Goal: Information Seeking & Learning: Find specific fact

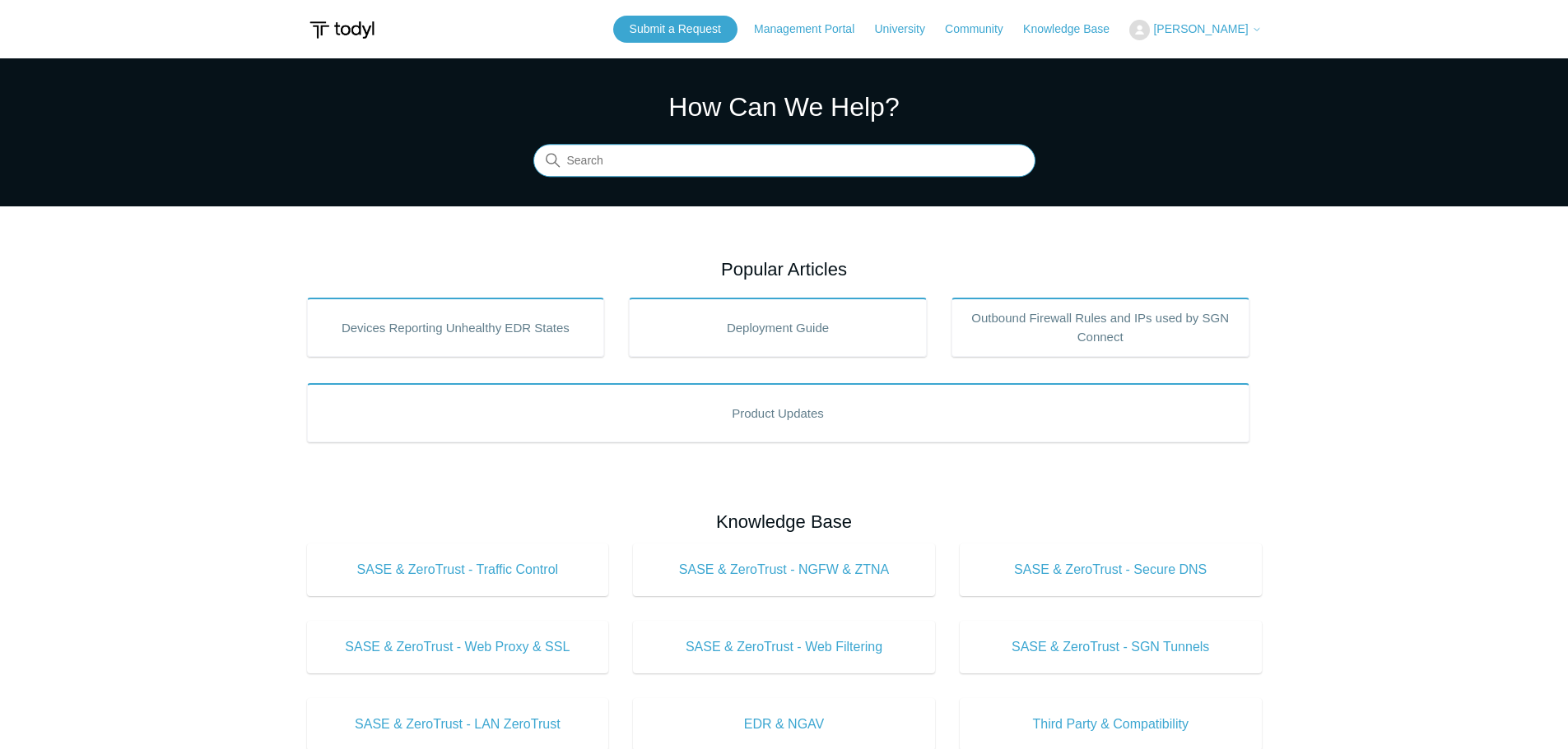
click at [687, 164] on input "Search" at bounding box center [784, 161] width 503 height 33
drag, startPoint x: 1535, startPoint y: 0, endPoint x: 1164, endPoint y: 119, distance: 389.6
click at [1164, 119] on section "How Can We Help? Search" at bounding box center [784, 132] width 1568 height 148
click at [326, 187] on section "How Can We Help? Search" at bounding box center [784, 132] width 1568 height 148
click at [612, 165] on input "Search" at bounding box center [784, 161] width 503 height 33
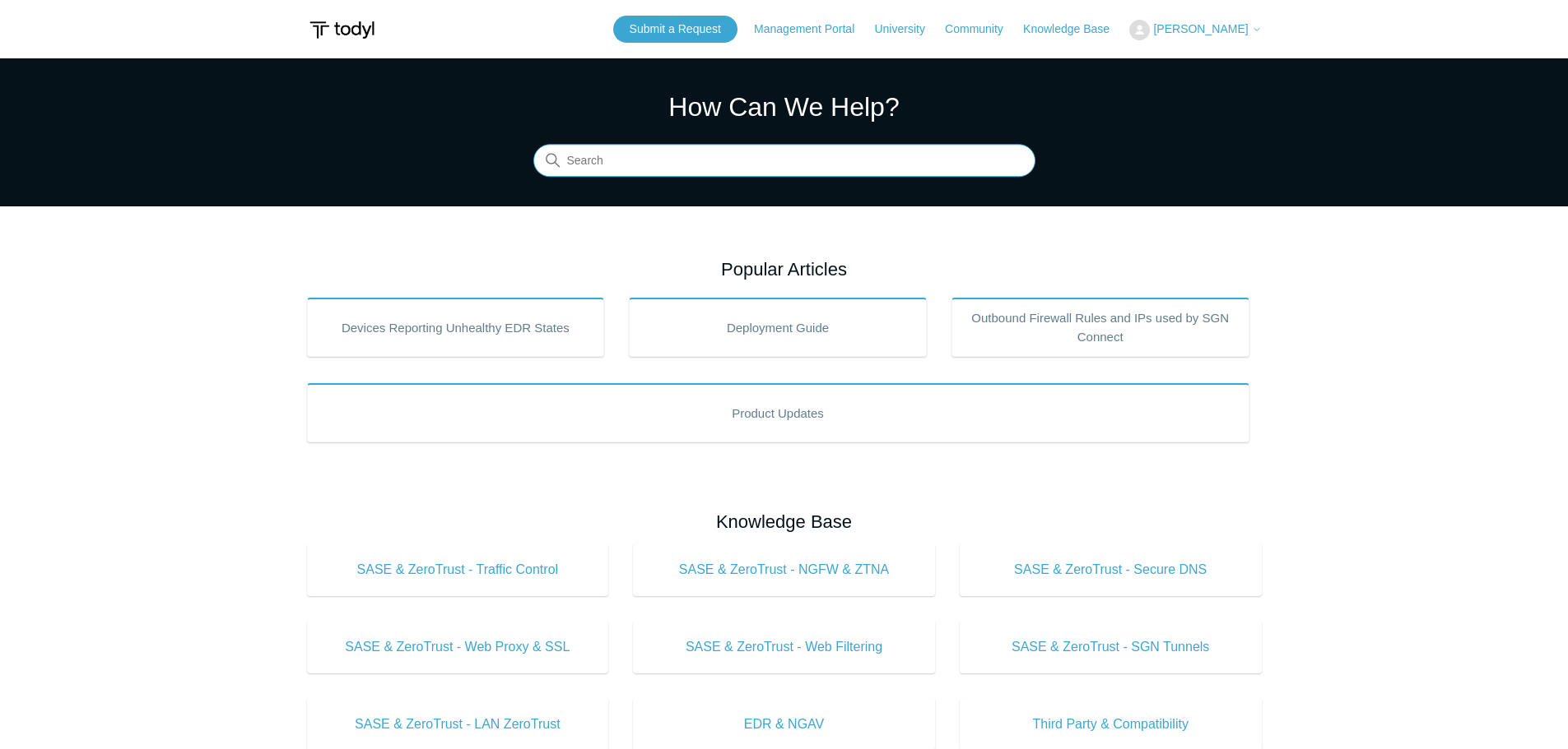
paste input "27397"
type input "27397"
click at [198, 348] on main "Todyl Support Center How Can We Help? Search There are no matching results in t…" at bounding box center [784, 738] width 1568 height 1360
click at [791, 28] on link "Management Portal" at bounding box center [813, 29] width 117 height 17
click at [1261, 175] on section "How Can We Help? Search There are no matching results in this help center. Sele…" at bounding box center [784, 132] width 1568 height 148
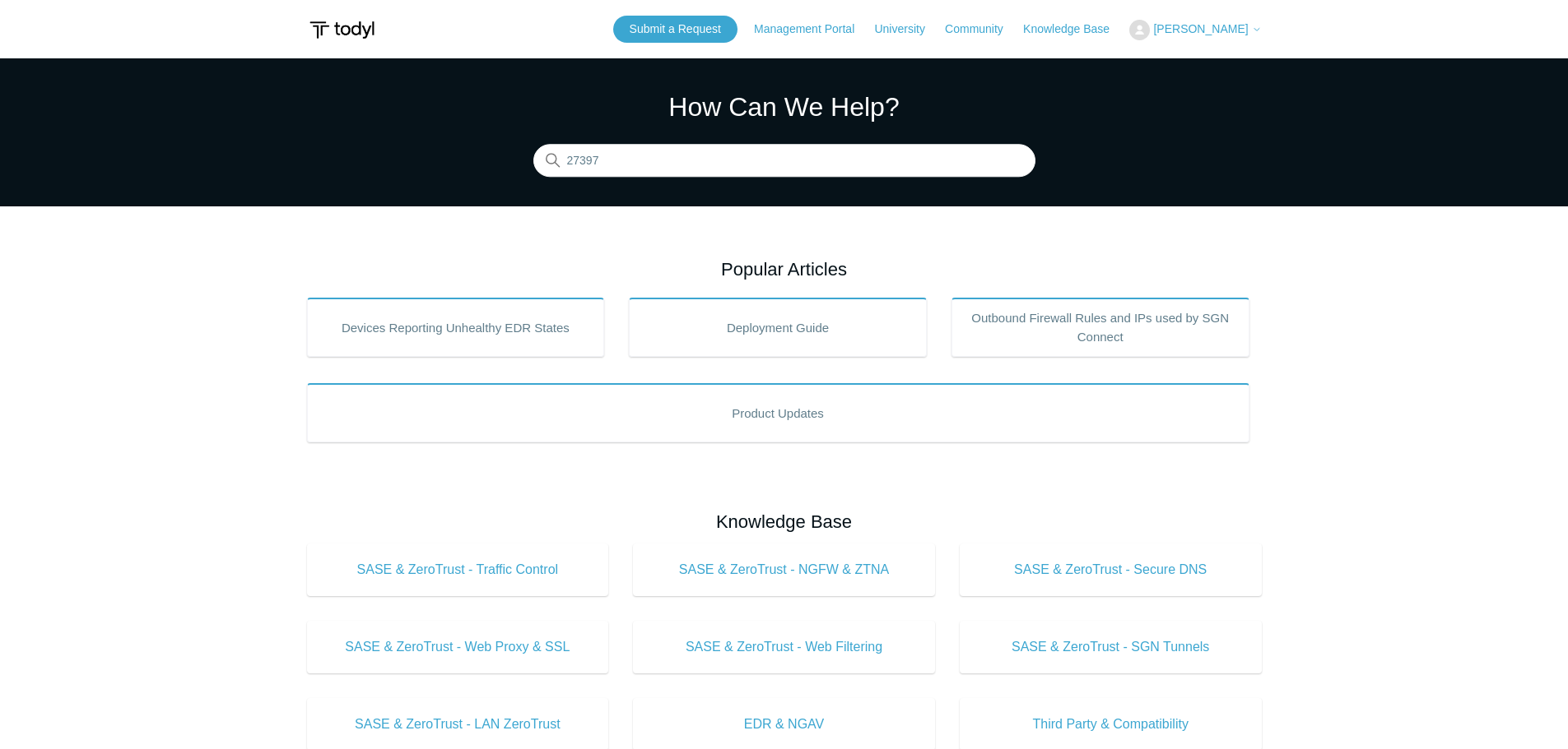
click at [454, 210] on main "Todyl Support Center How Can We Help? Search There are no matching results in t…" at bounding box center [784, 738] width 1568 height 1360
click at [1252, 27] on icon at bounding box center [1257, 29] width 10 height 10
click at [786, 26] on link "Management Portal" at bounding box center [813, 29] width 117 height 17
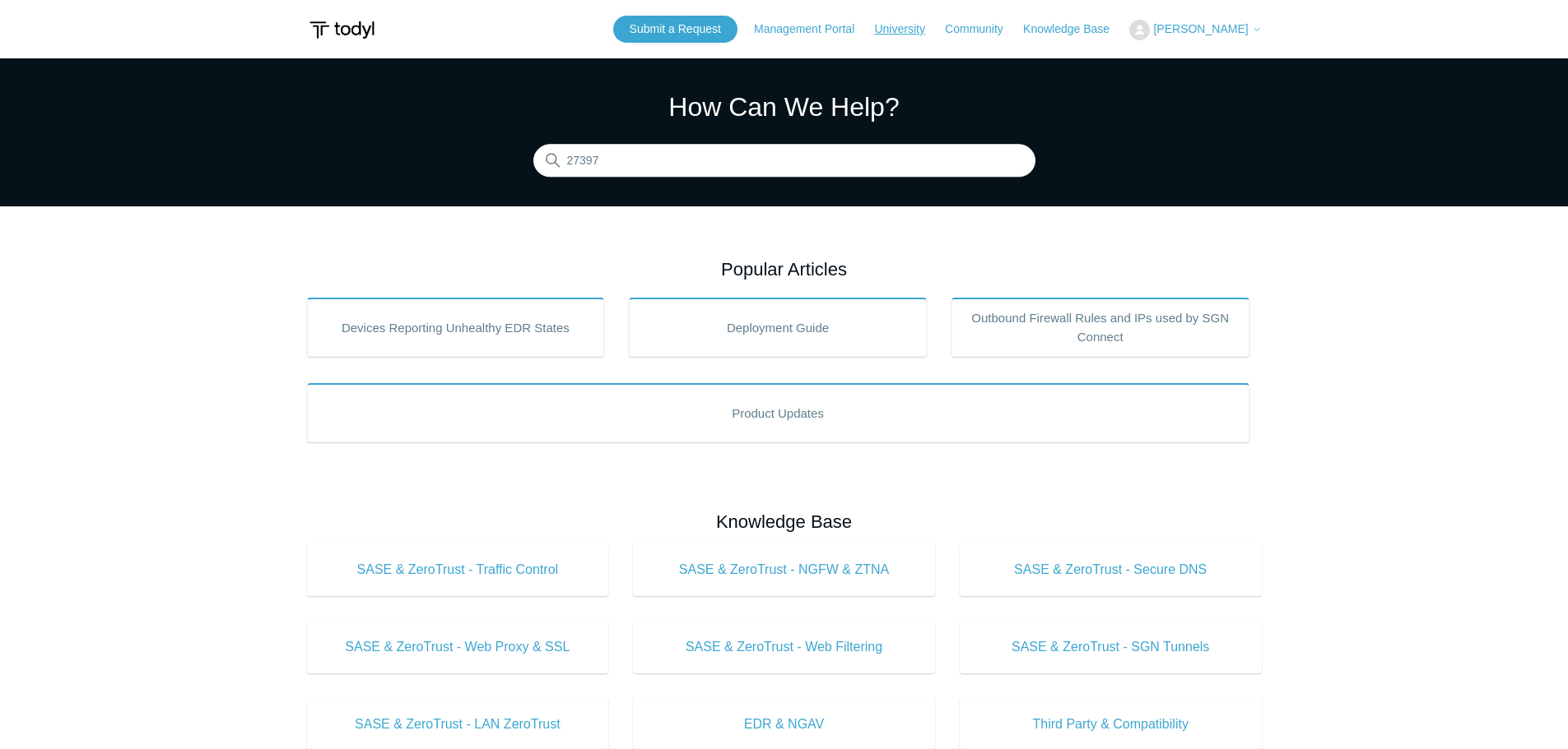
click at [922, 24] on link "University" at bounding box center [907, 29] width 67 height 17
click at [647, 160] on input "27397" at bounding box center [784, 161] width 503 height 33
drag, startPoint x: 565, startPoint y: 155, endPoint x: 470, endPoint y: 153, distance: 95.0
click at [470, 153] on section "How Can We Help? Search There are no matching results in this help center. Sele…" at bounding box center [784, 132] width 1568 height 148
click at [614, 158] on input "Search" at bounding box center [784, 161] width 503 height 33
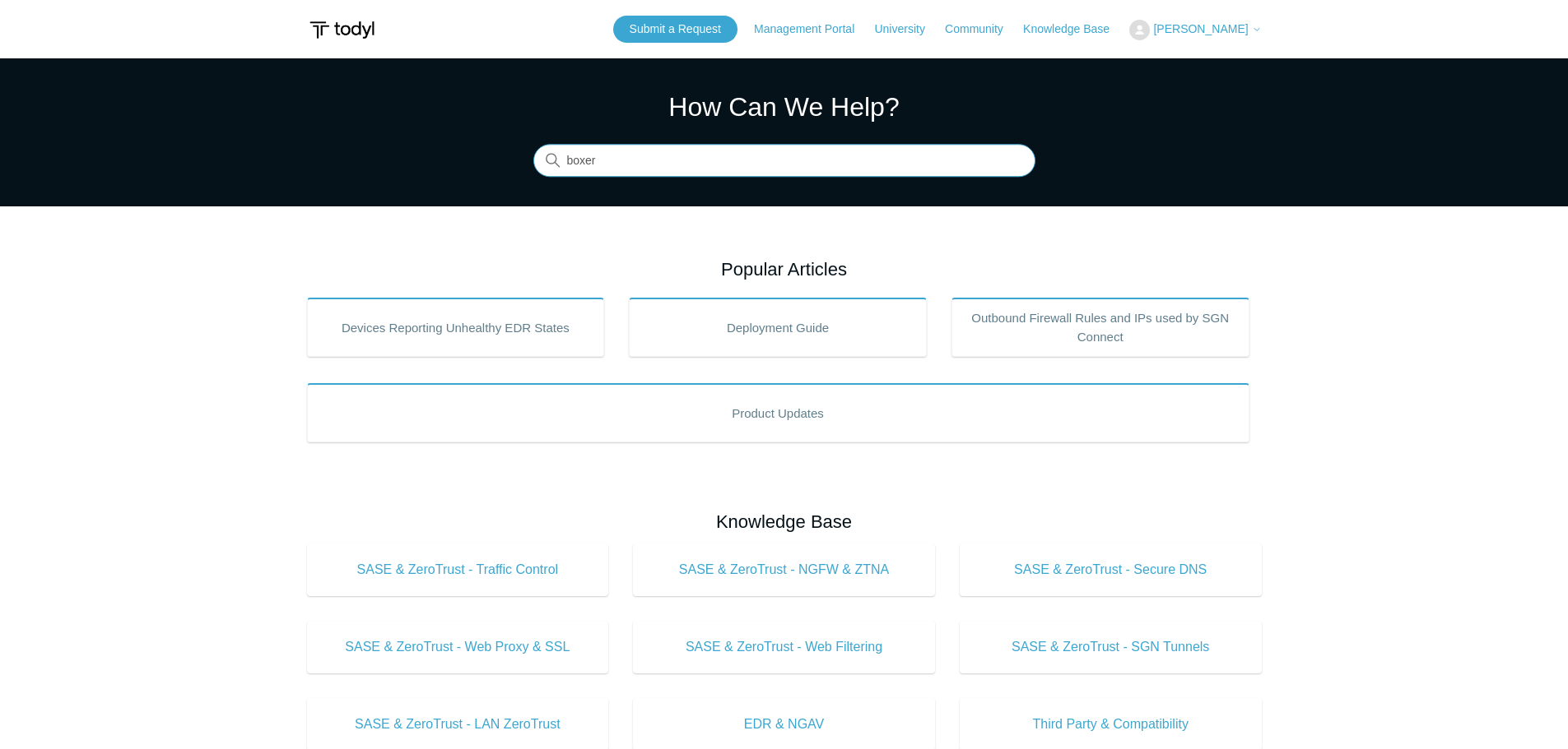
type input "boxer"
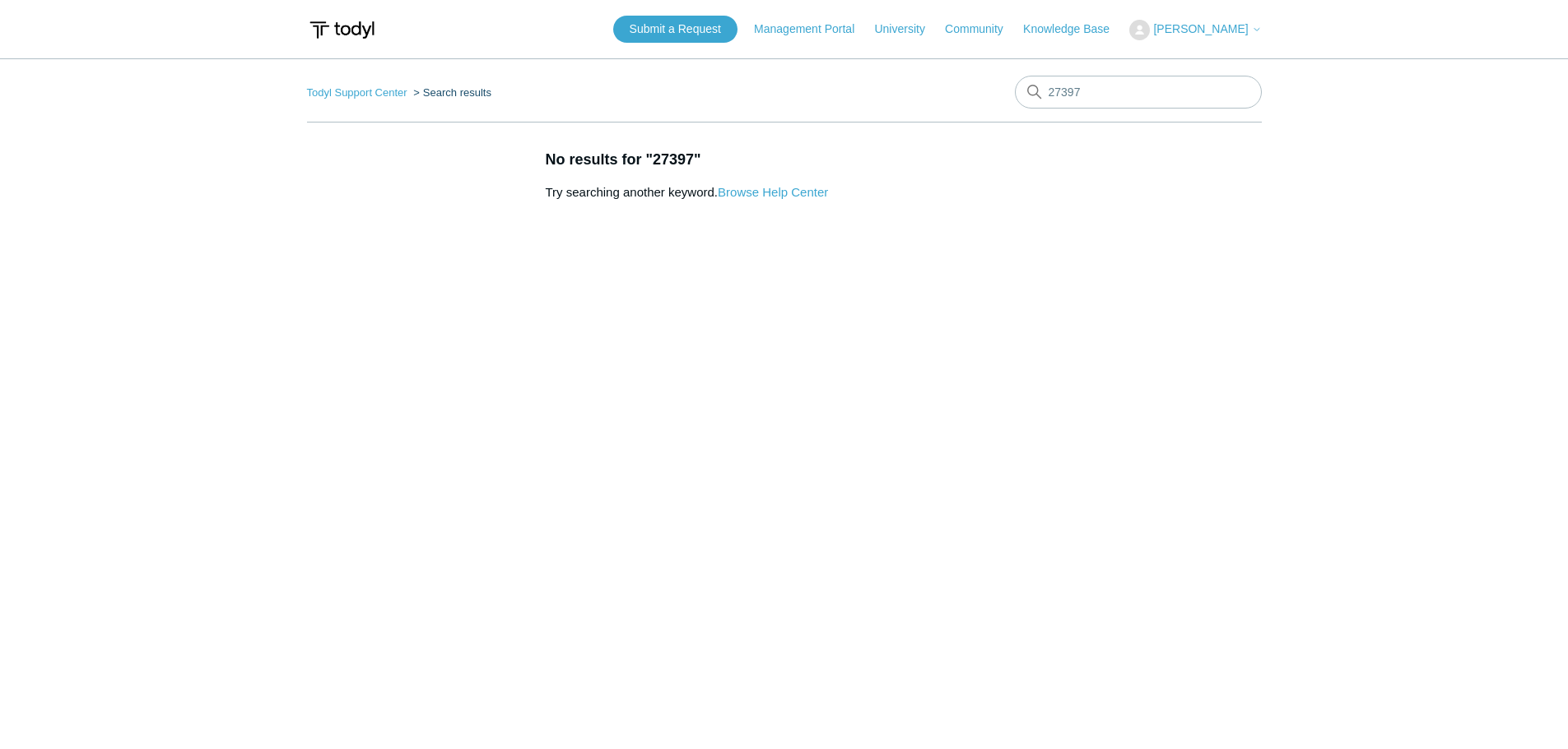
click at [320, 239] on main "Todyl Support Center Search results 27397 No results for "27397" Try searching …" at bounding box center [784, 395] width 1568 height 674
click at [620, 95] on nav "Todyl Support Center Search results boxer" at bounding box center [784, 99] width 955 height 47
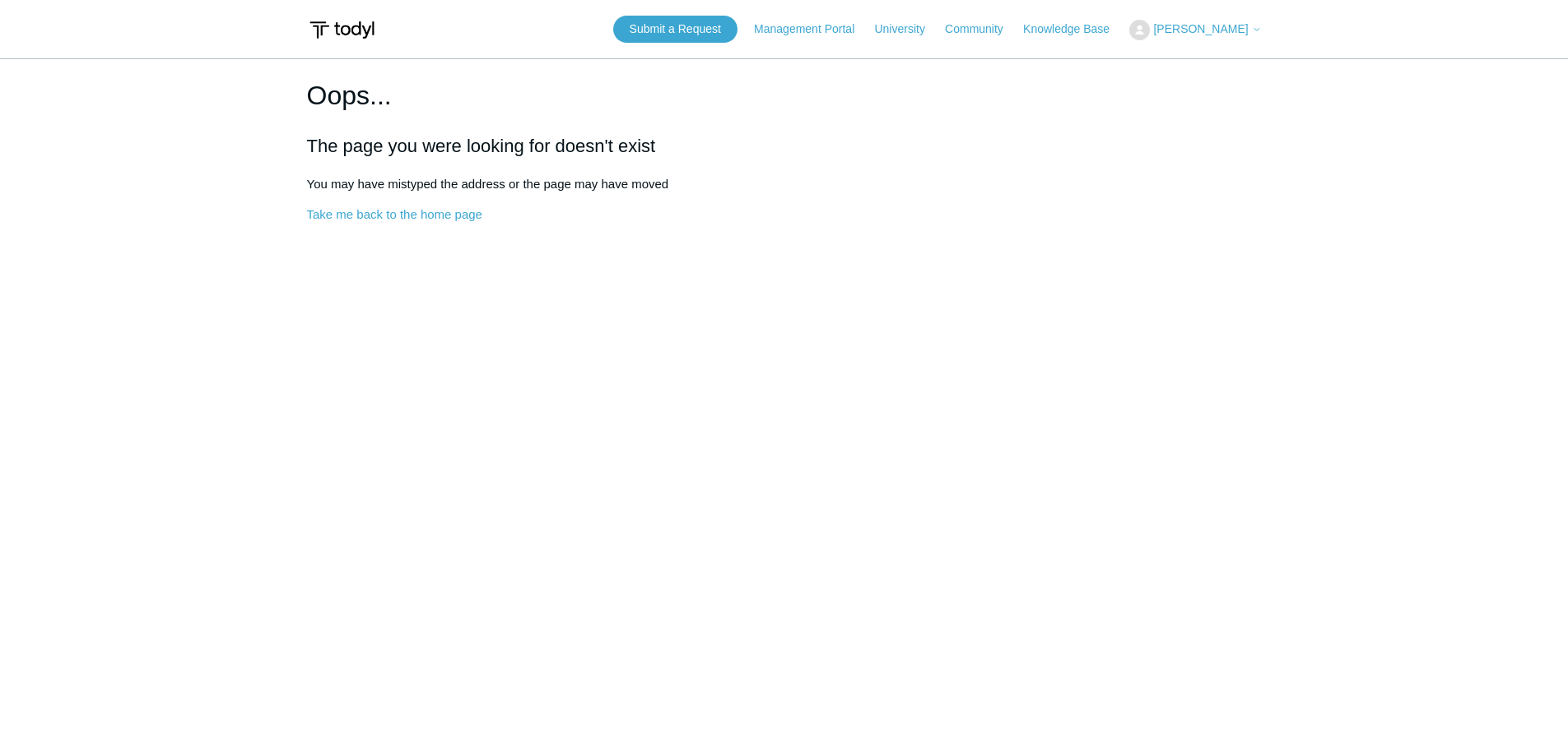
click at [226, 210] on main "Oops... The page you were looking for doesn't exist You may have mistyped the a…" at bounding box center [784, 395] width 1568 height 674
click at [123, 282] on main "Oops... The page you were looking for doesn't exist You may have mistyped the a…" at bounding box center [784, 395] width 1568 height 674
click at [878, 565] on main "Oops... The page you were looking for doesn't exist You may have mistyped the a…" at bounding box center [784, 395] width 1568 height 674
